Goal: Task Accomplishment & Management: Manage account settings

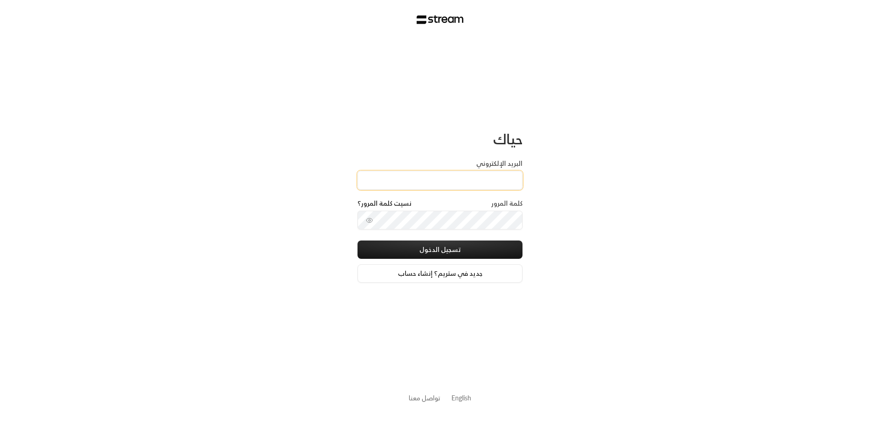
click at [497, 178] on input "البريد الإلكتروني" at bounding box center [440, 180] width 165 height 19
type input "[EMAIL_ADDRESS][DOMAIN_NAME]"
click at [365, 224] on button "toggle password visibility" at bounding box center [369, 220] width 15 height 15
click at [371, 219] on icon "toggle password visibility" at bounding box center [369, 220] width 7 height 7
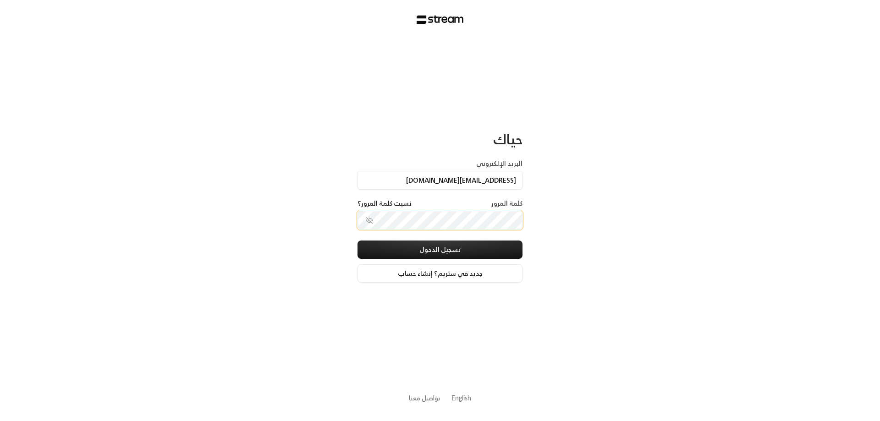
click at [358, 241] on button "تسجيل الدخول" at bounding box center [440, 250] width 165 height 18
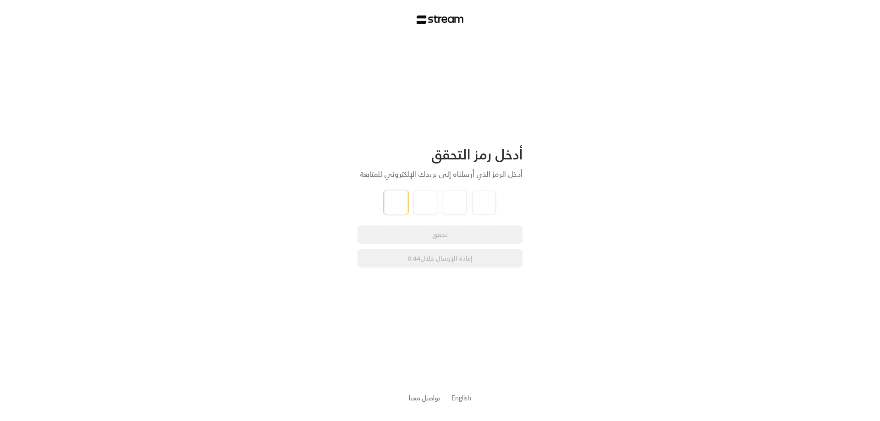
type input "4"
type input "5"
type input "7"
type input "9"
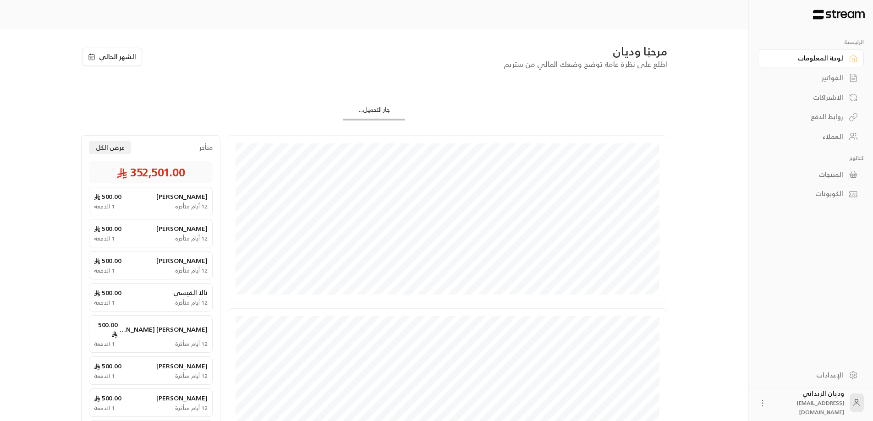
click at [838, 138] on div "العملاء" at bounding box center [807, 136] width 74 height 9
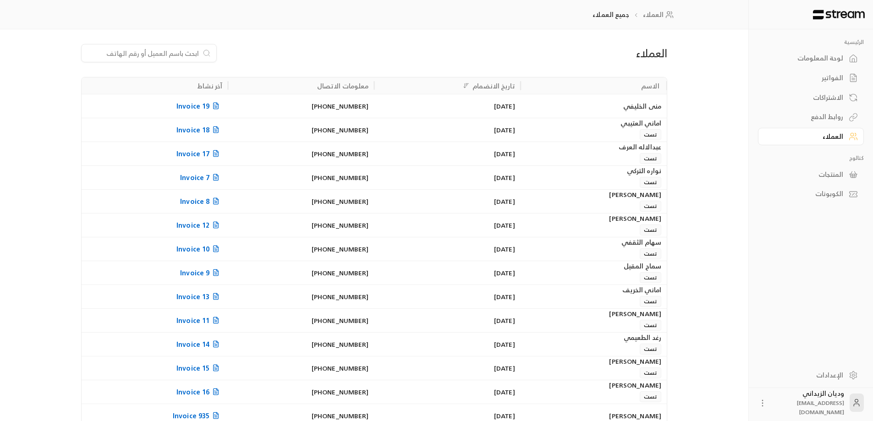
click at [159, 51] on input at bounding box center [143, 53] width 112 height 10
paste input "966560847555"
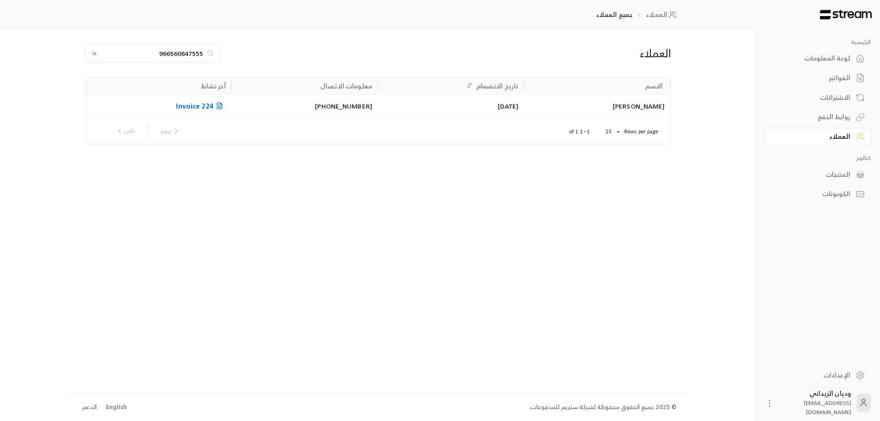
type input "966560847555"
click at [544, 99] on div "[PERSON_NAME]" at bounding box center [596, 105] width 135 height 23
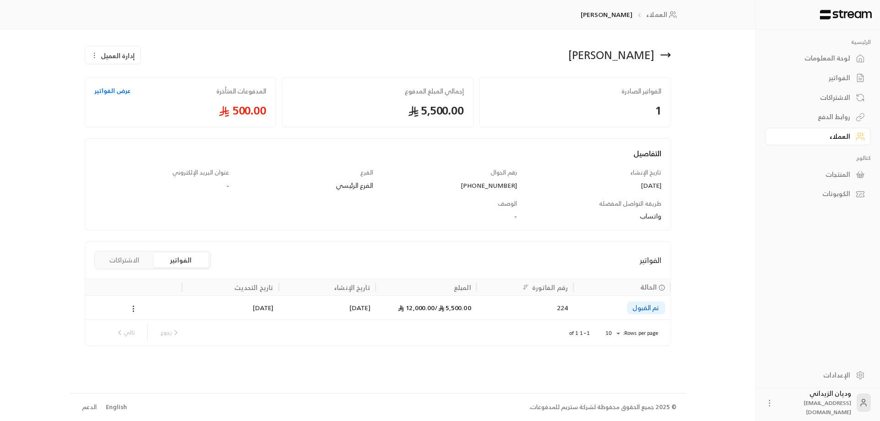
click at [435, 313] on span "5,500.00 /" at bounding box center [453, 307] width 36 height 11
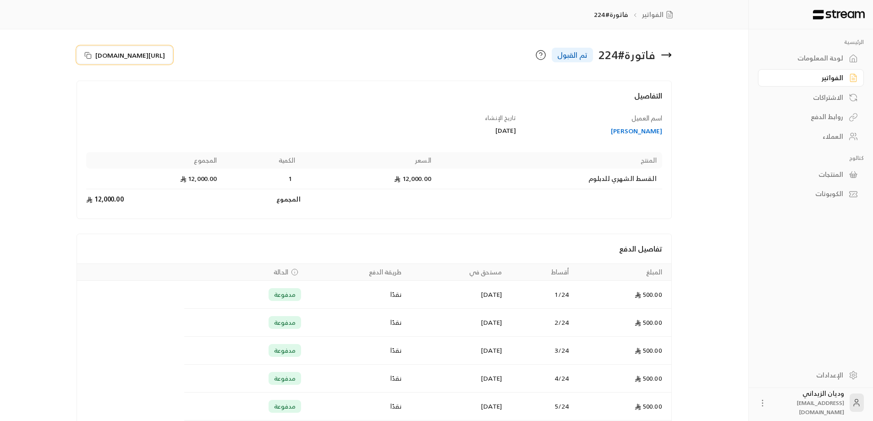
click at [88, 53] on icon at bounding box center [87, 55] width 7 height 7
click at [840, 136] on div "العملاء" at bounding box center [807, 136] width 74 height 9
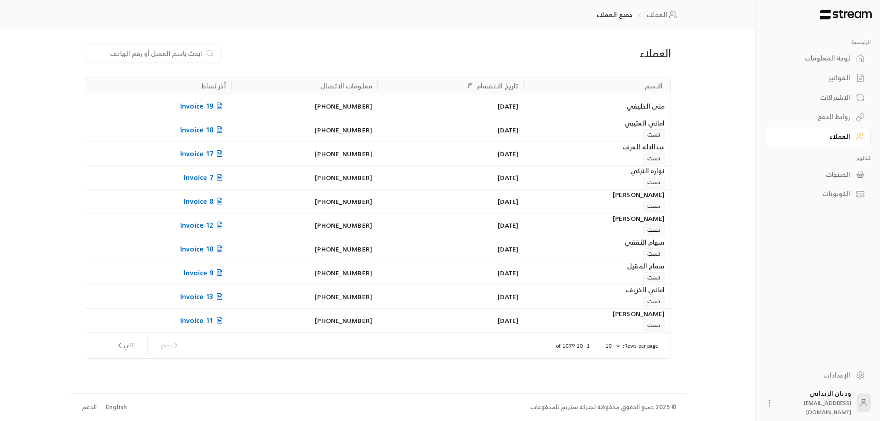
click at [173, 55] on input at bounding box center [147, 53] width 112 height 10
paste input "966554104170"
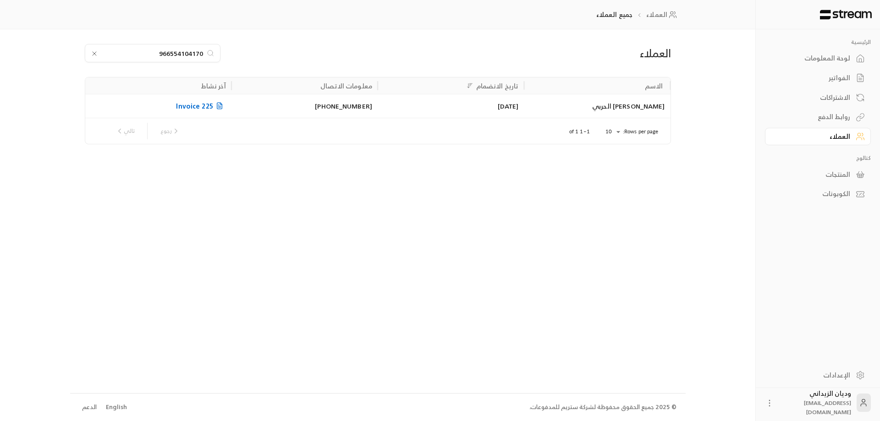
type input "966554104170"
click at [553, 105] on div "[PERSON_NAME] الحربي" at bounding box center [596, 105] width 135 height 23
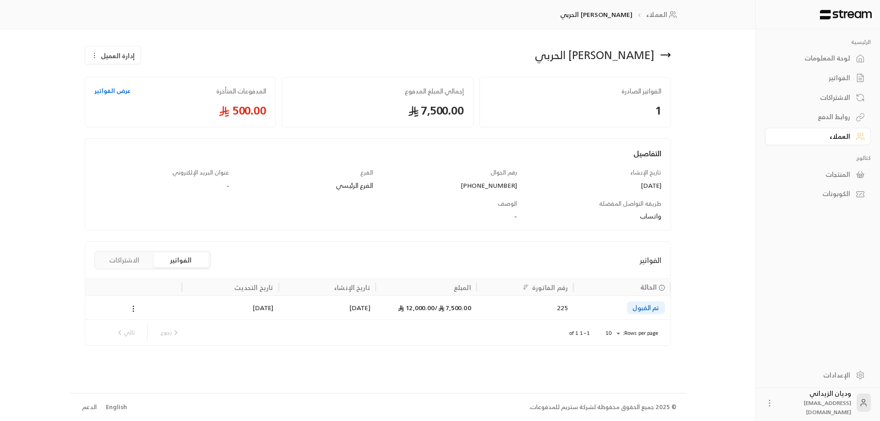
click at [374, 309] on div "[DATE]" at bounding box center [327, 308] width 97 height 24
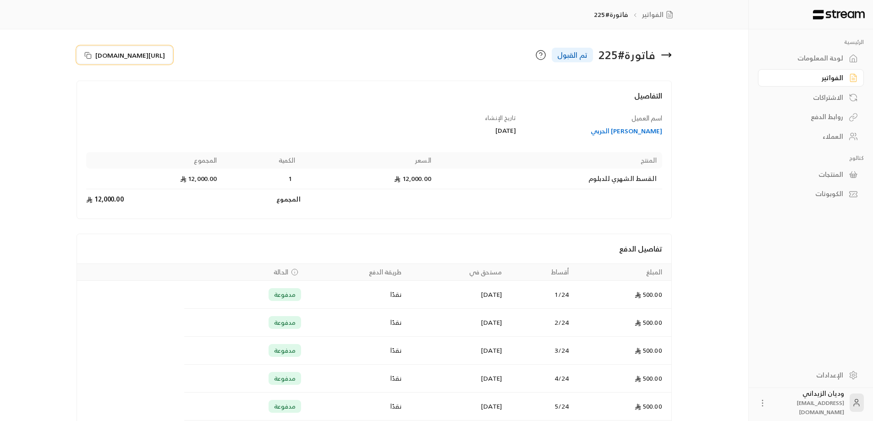
click at [87, 55] on rect at bounding box center [89, 56] width 4 height 4
click at [832, 136] on div "العملاء" at bounding box center [807, 136] width 74 height 9
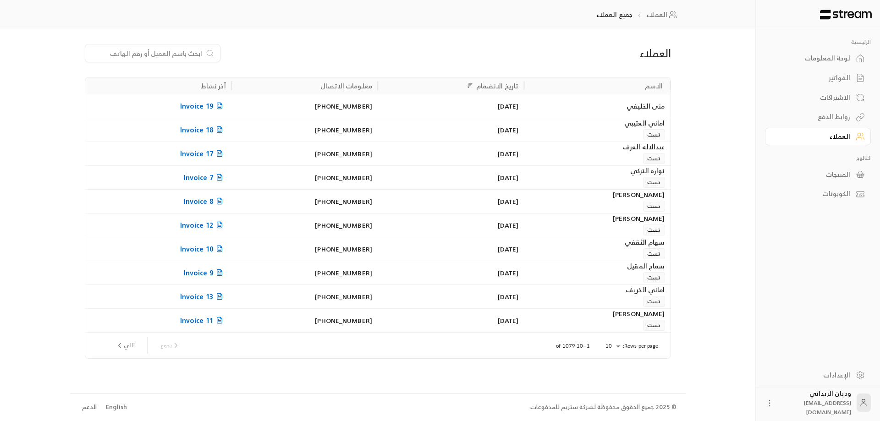
click at [160, 55] on input at bounding box center [147, 53] width 112 height 10
paste input "966551336844"
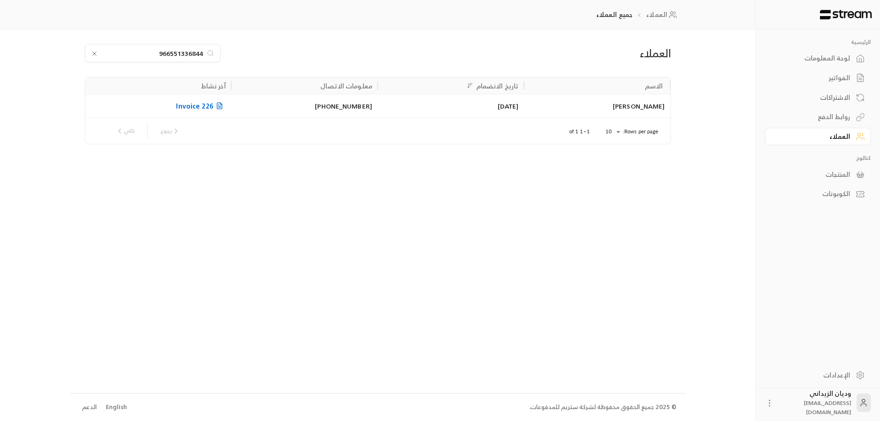
type input "966551336844"
click at [565, 105] on div "[PERSON_NAME]" at bounding box center [596, 105] width 135 height 23
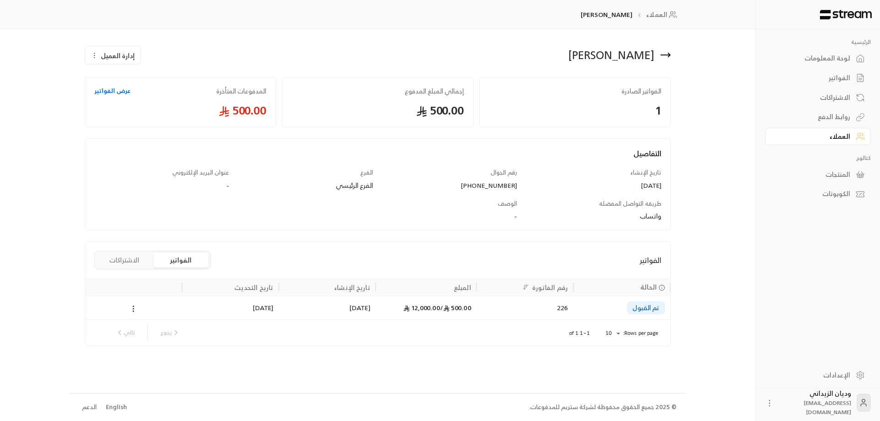
click at [596, 309] on div "تم القبول" at bounding box center [622, 307] width 86 height 23
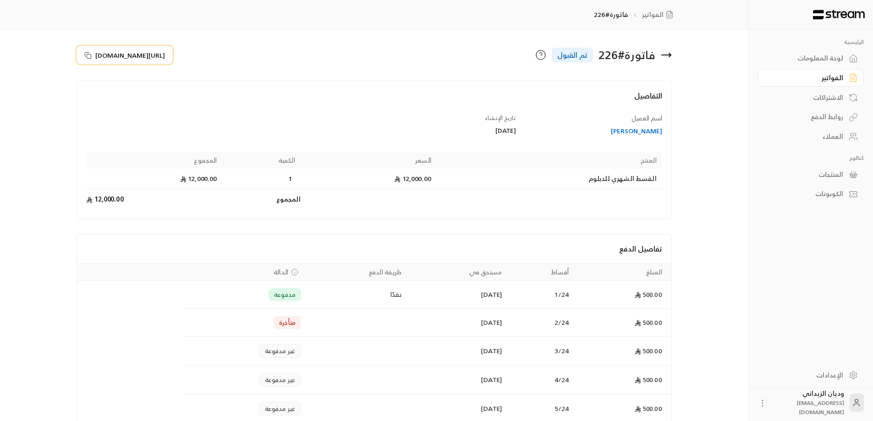
click at [85, 54] on icon at bounding box center [87, 54] width 4 height 4
click at [840, 132] on div "العملاء" at bounding box center [807, 136] width 74 height 9
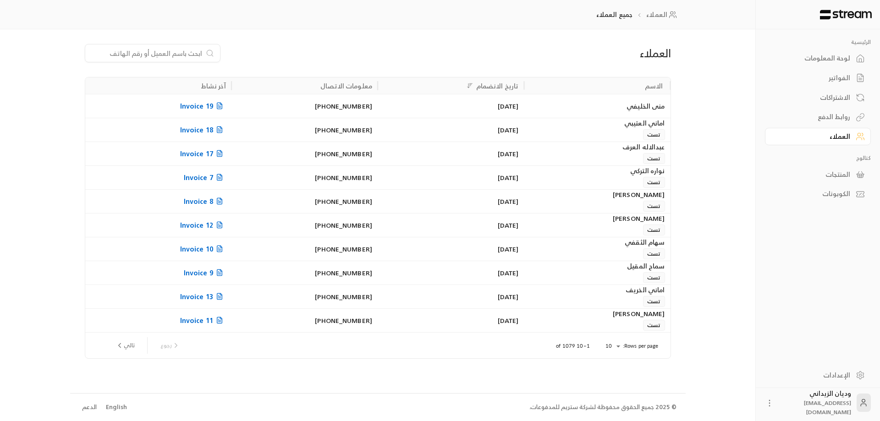
click at [149, 51] on input at bounding box center [147, 53] width 112 height 10
paste input "966567347199"
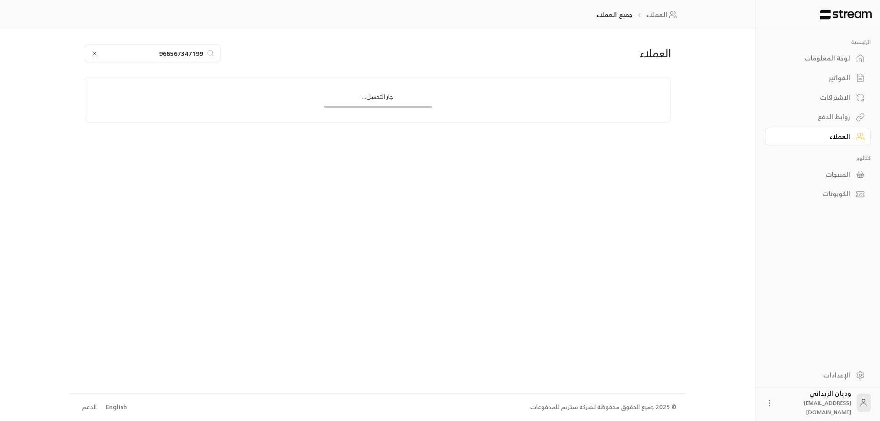
type input "966567347199"
click at [488, 105] on div "[DATE]" at bounding box center [450, 105] width 135 height 23
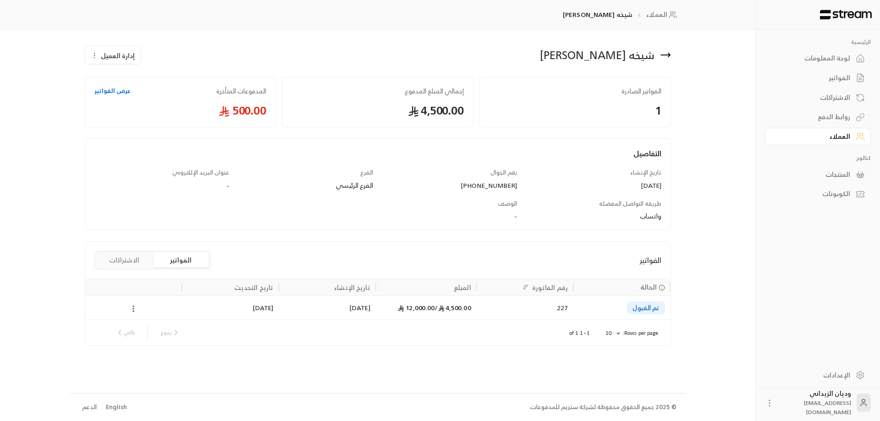
click at [434, 311] on div "4,500.00 / 12,000.00" at bounding box center [426, 307] width 90 height 23
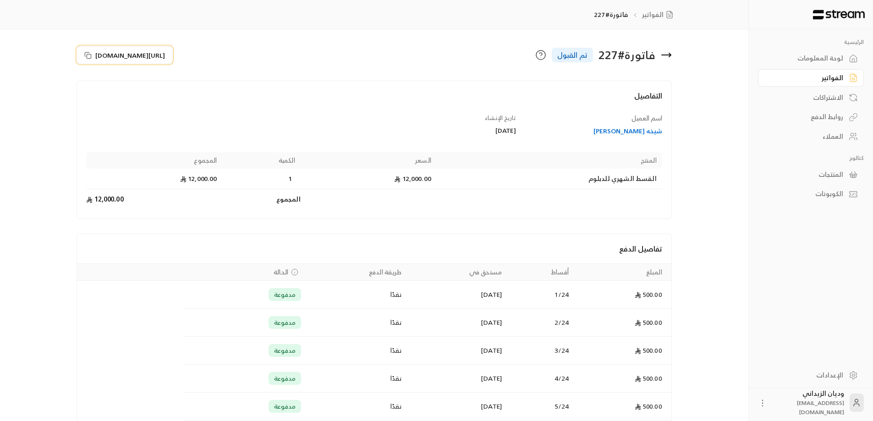
click at [90, 54] on rect at bounding box center [89, 56] width 4 height 4
